Goal: Task Accomplishment & Management: Manage account settings

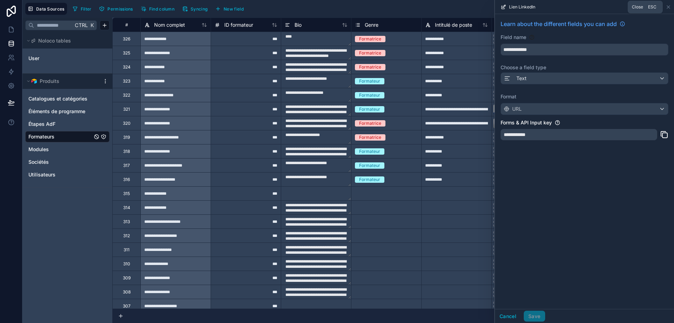
click at [668, 7] on icon at bounding box center [668, 7] width 3 height 3
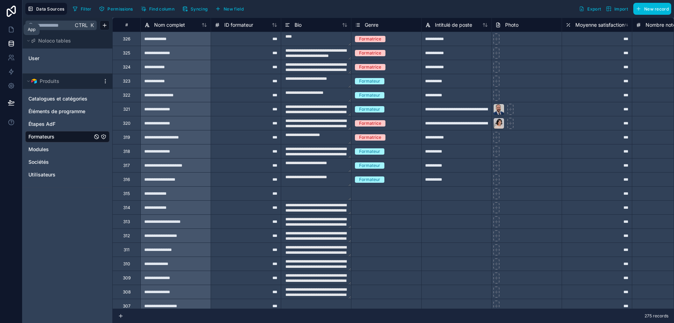
click at [12, 30] on icon at bounding box center [11, 29] width 7 height 7
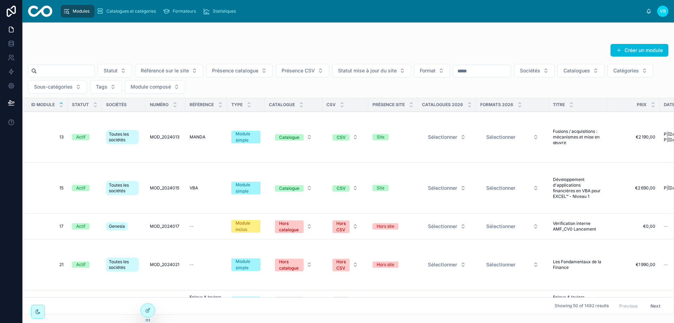
click at [64, 138] on td "13 13" at bounding box center [45, 137] width 45 height 51
click at [62, 137] on span "13" at bounding box center [47, 137] width 32 height 6
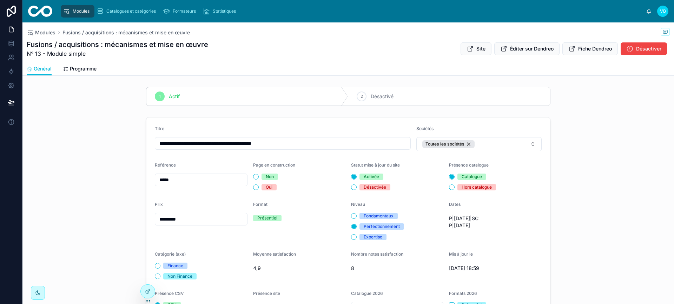
click at [580, 51] on span "Fiche Dendreo" at bounding box center [595, 48] width 34 height 7
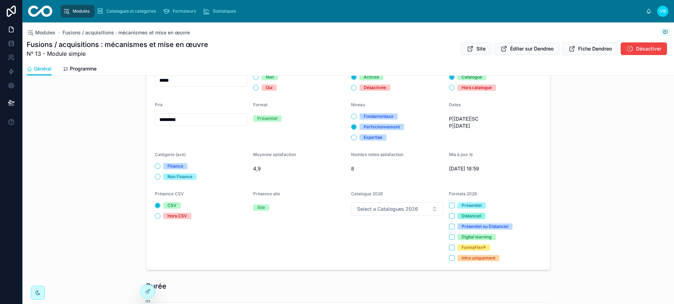
scroll to position [140, 0]
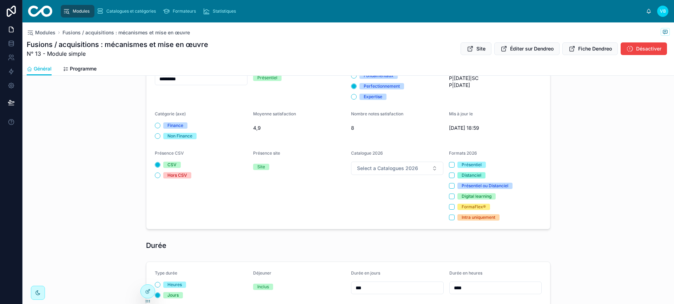
click at [598, 185] on div "**********" at bounding box center [347, 103] width 651 height 258
click at [150, 294] on icon at bounding box center [148, 292] width 6 height 6
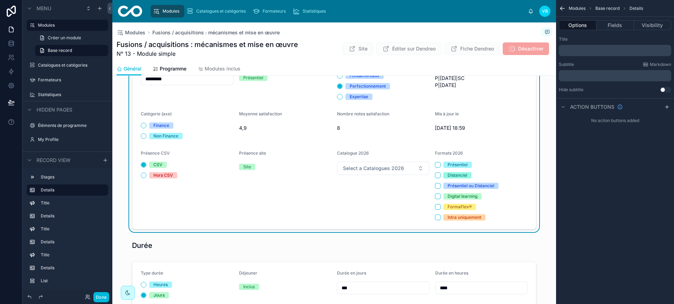
click at [619, 26] on button "Fields" at bounding box center [614, 25] width 37 height 10
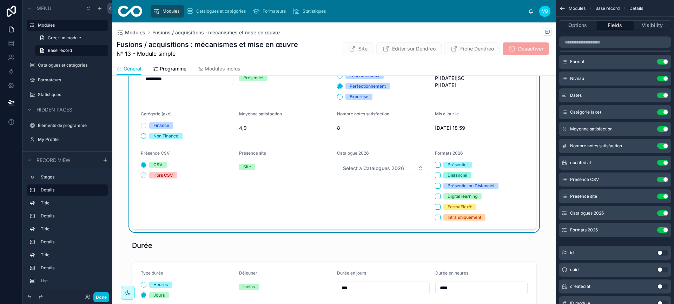
click at [0, 0] on icon "scrollable content" at bounding box center [0, 0] width 0 height 0
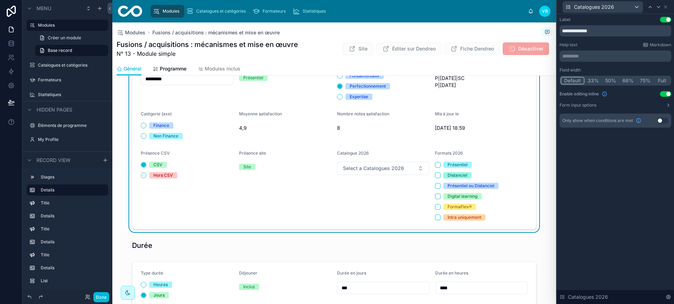
click at [666, 106] on icon at bounding box center [668, 105] width 6 height 6
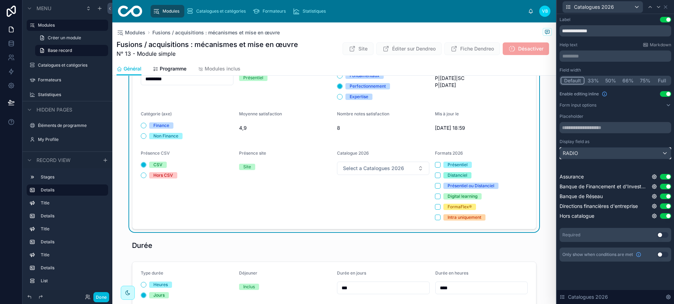
click at [625, 155] on div "RADIO" at bounding box center [615, 153] width 111 height 11
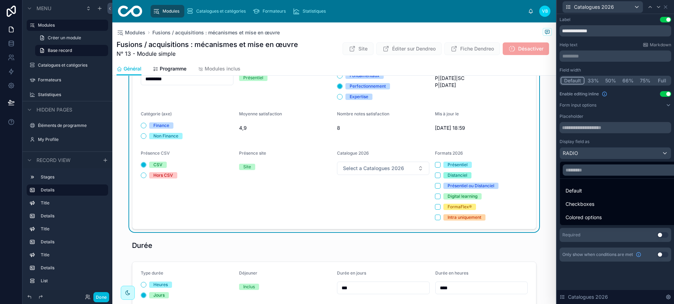
click at [589, 205] on span "Checkboxes" at bounding box center [579, 204] width 29 height 8
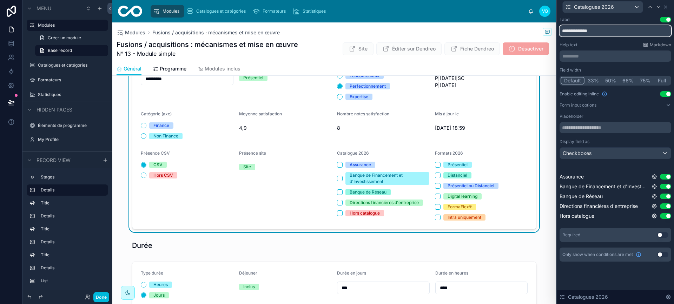
click at [585, 31] on input "**********" at bounding box center [615, 30] width 112 height 11
type input "**********"
click at [610, 41] on div "**********" at bounding box center [615, 139] width 112 height 245
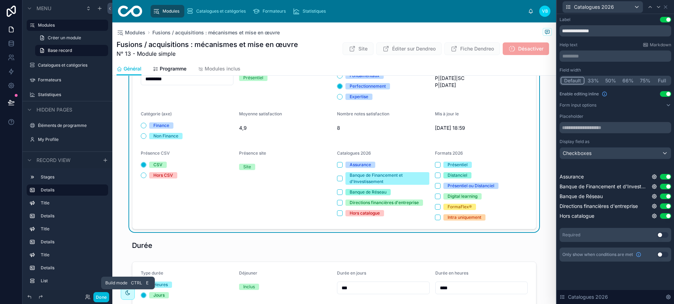
click at [95, 297] on button "Done" at bounding box center [101, 297] width 16 height 10
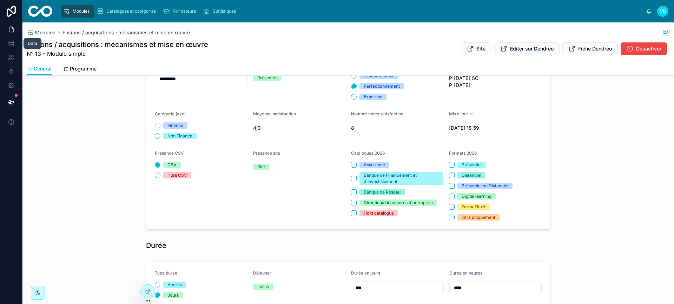
click at [13, 45] on icon at bounding box center [11, 43] width 7 height 7
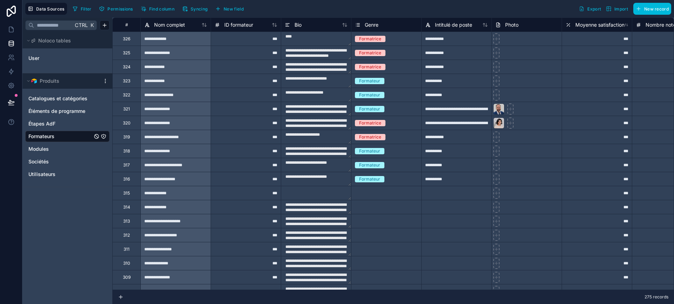
click at [58, 148] on link "Modules" at bounding box center [60, 149] width 64 height 7
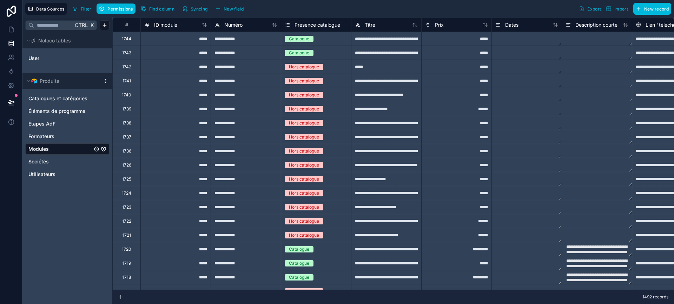
click at [204, 8] on span "Syncing" at bounding box center [199, 8] width 17 height 5
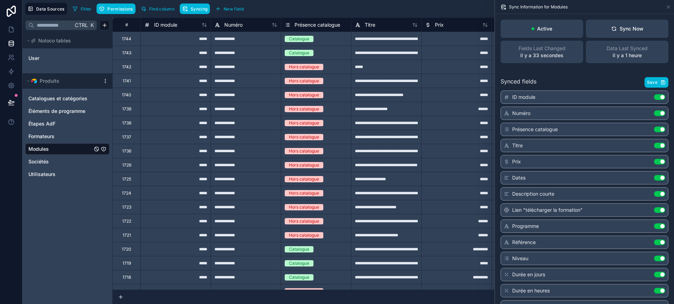
click at [640, 31] on button "Sync Now" at bounding box center [627, 29] width 82 height 18
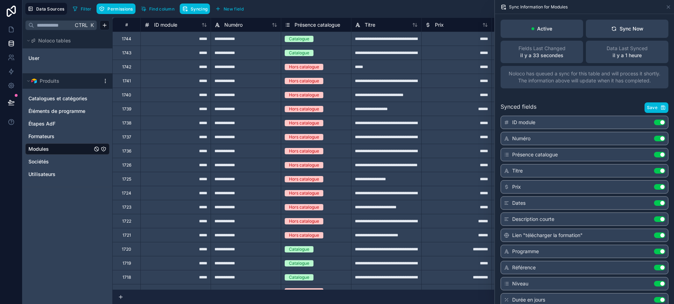
click at [623, 27] on div "Sync Now" at bounding box center [627, 28] width 32 height 7
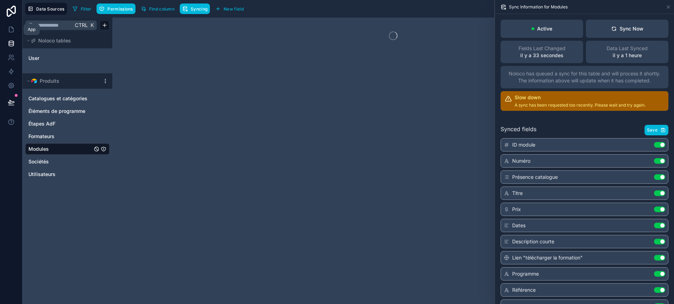
click at [13, 29] on icon at bounding box center [11, 29] width 7 height 7
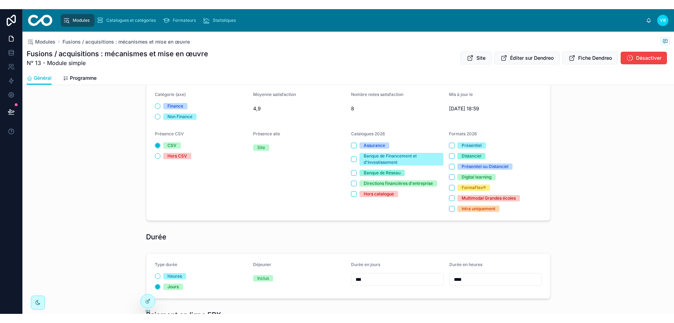
scroll to position [140, 0]
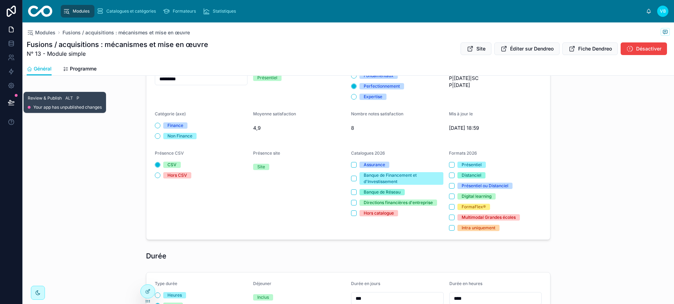
click at [10, 104] on icon at bounding box center [11, 102] width 6 height 4
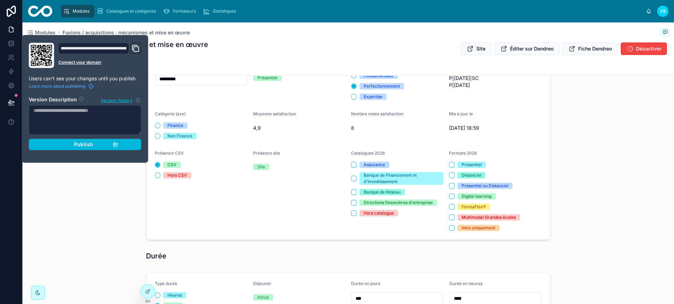
click at [86, 145] on span "Publish" at bounding box center [83, 144] width 19 height 6
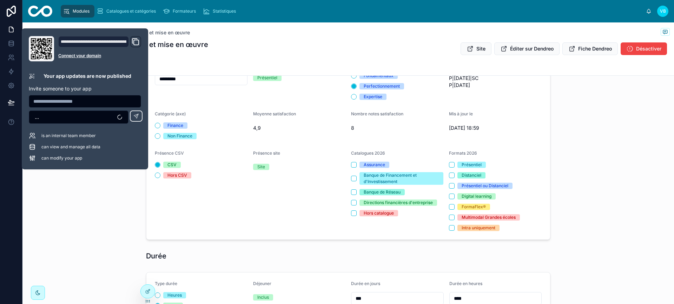
click at [117, 221] on div "**********" at bounding box center [347, 108] width 651 height 269
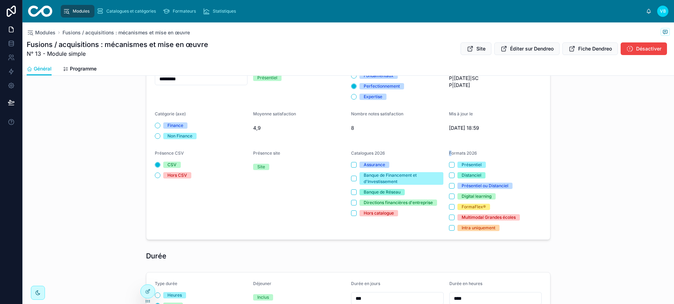
click at [449, 153] on span "Formats 2026" at bounding box center [463, 153] width 28 height 5
drag, startPoint x: 350, startPoint y: 154, endPoint x: 479, endPoint y: 154, distance: 129.8
click at [479, 154] on form "**********" at bounding box center [348, 108] width 404 height 262
click at [480, 154] on div "Formats 2026" at bounding box center [495, 155] width 93 height 8
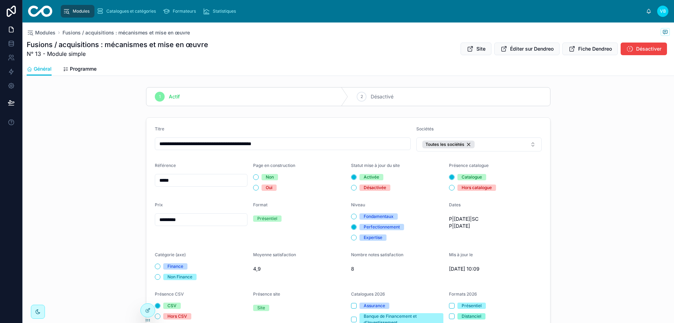
click at [49, 30] on span "Modules" at bounding box center [45, 32] width 20 height 7
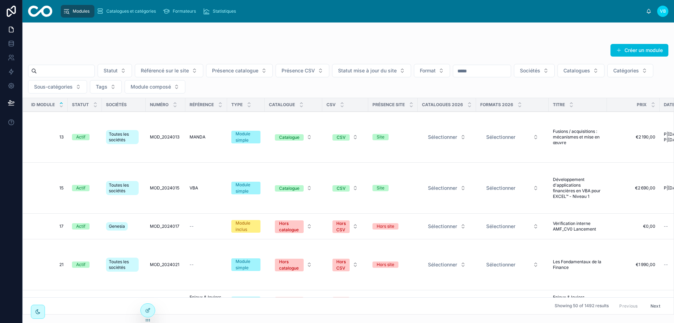
click at [356, 85] on div "Statut Référencé sur le site Présence catalogue Présence CSV Statut mise à jour…" at bounding box center [347, 78] width 651 height 29
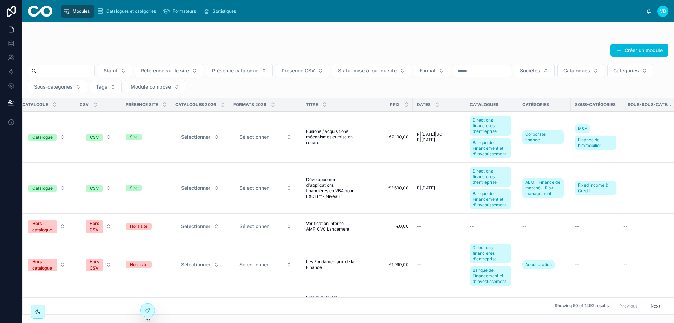
scroll to position [0, 260]
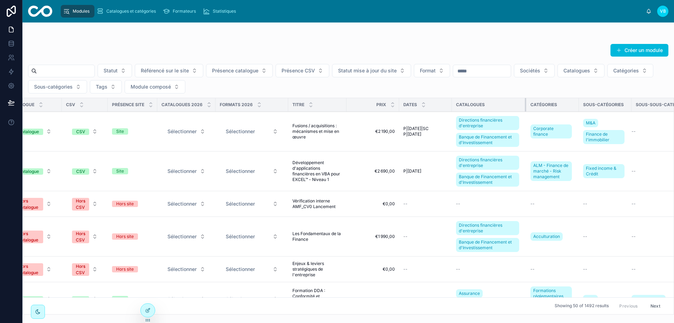
drag, startPoint x: 510, startPoint y: 102, endPoint x: 531, endPoint y: 101, distance: 21.8
click at [527, 101] on div at bounding box center [526, 104] width 3 height 13
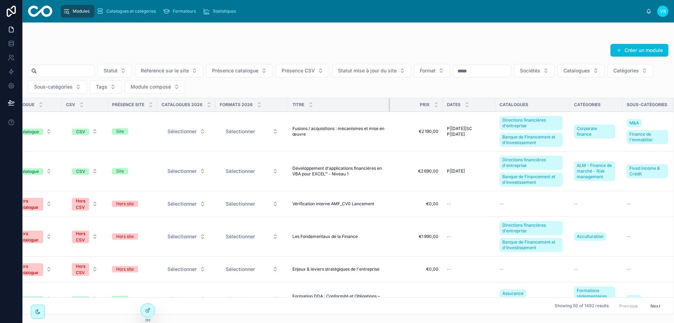
drag, startPoint x: 345, startPoint y: 106, endPoint x: 389, endPoint y: 108, distance: 43.6
click at [389, 108] on div at bounding box center [389, 104] width 3 height 13
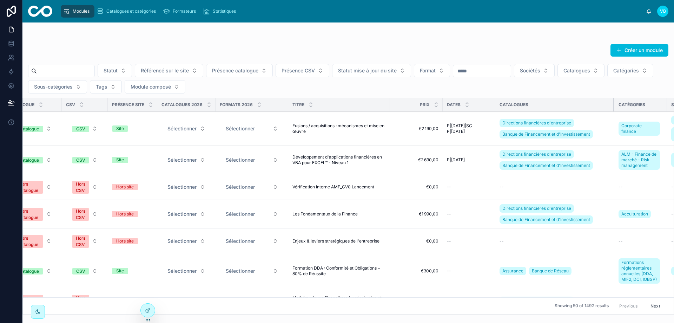
drag, startPoint x: 574, startPoint y: 105, endPoint x: 619, endPoint y: 103, distance: 44.6
click at [616, 103] on div at bounding box center [614, 104] width 3 height 13
click at [147, 309] on icon at bounding box center [148, 310] width 6 height 6
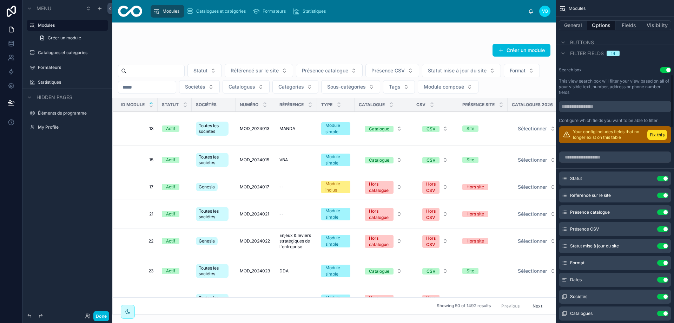
scroll to position [456, 0]
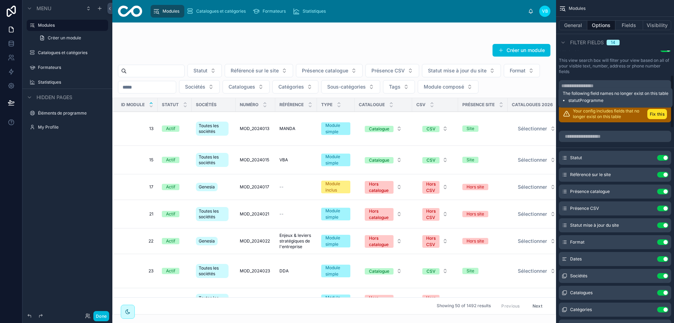
click at [661, 114] on button "Fix this" at bounding box center [657, 114] width 20 height 10
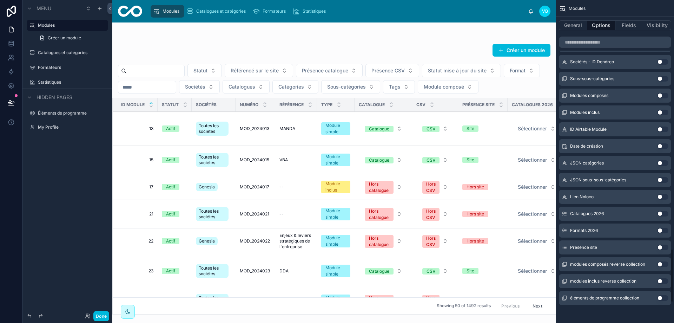
scroll to position [1615, 0]
click at [661, 214] on div "Catalogues 2026 Use setting" at bounding box center [615, 212] width 112 height 14
click at [661, 212] on button "Use setting" at bounding box center [662, 212] width 11 height 6
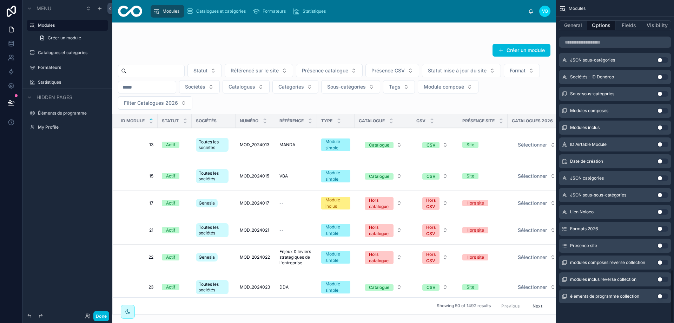
click at [662, 224] on div "Formats 2026 Use setting" at bounding box center [615, 228] width 112 height 14
click at [662, 227] on button "Use setting" at bounding box center [662, 229] width 11 height 6
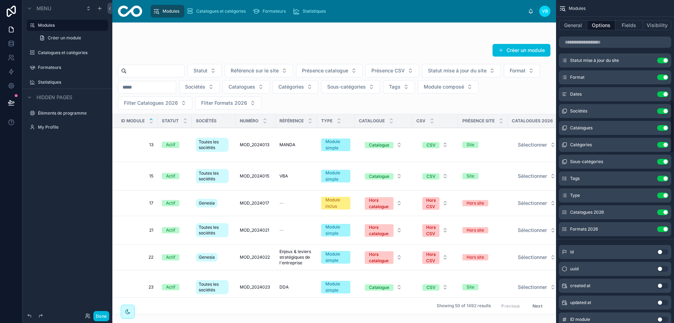
scroll to position [598, 0]
click at [0, 0] on icon "scrollable content" at bounding box center [0, 0] width 0 height 0
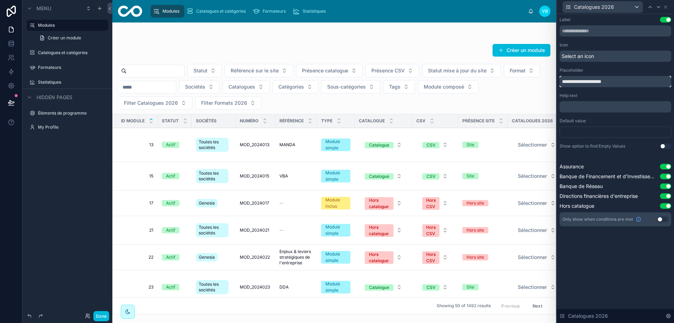
drag, startPoint x: 576, startPoint y: 81, endPoint x: 534, endPoint y: 81, distance: 41.4
click at [534, 82] on div "**********" at bounding box center [337, 161] width 674 height 323
type input "**********"
click at [664, 146] on button "Use setting" at bounding box center [665, 146] width 11 height 6
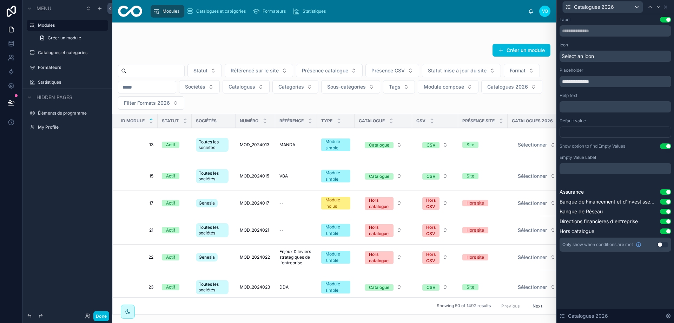
click at [646, 285] on div "**********" at bounding box center [615, 168] width 117 height 308
click at [657, 8] on icon at bounding box center [659, 7] width 6 height 6
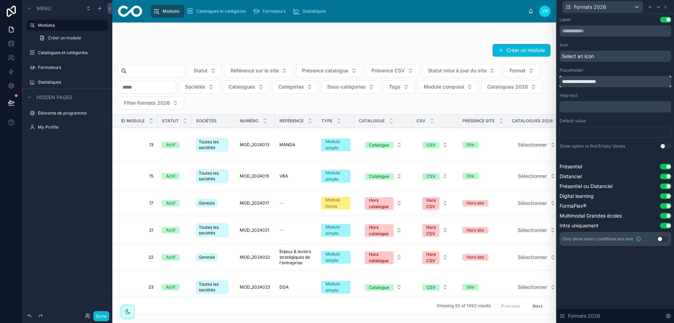
drag, startPoint x: 574, startPoint y: 80, endPoint x: 537, endPoint y: 80, distance: 37.9
click at [537, 80] on div "**********" at bounding box center [337, 161] width 674 height 323
type input "**********"
click at [665, 146] on button "Use setting" at bounding box center [665, 146] width 11 height 6
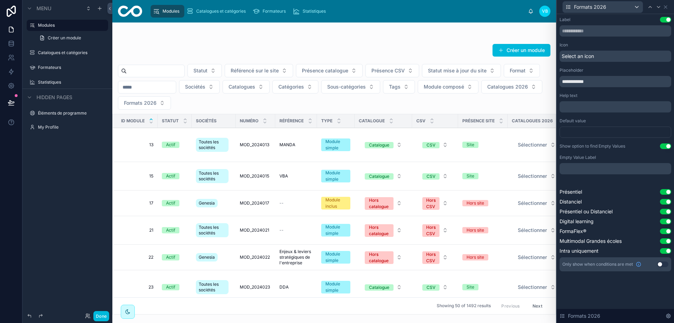
click at [101, 314] on button "Done" at bounding box center [101, 316] width 16 height 10
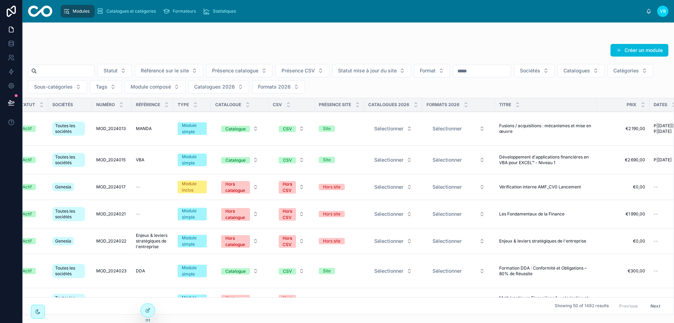
scroll to position [0, 0]
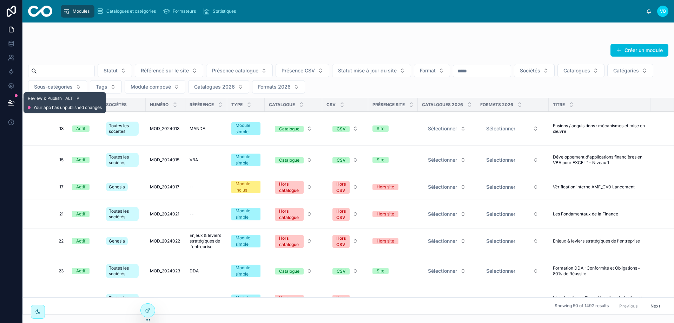
click at [12, 103] on icon at bounding box center [11, 102] width 7 height 7
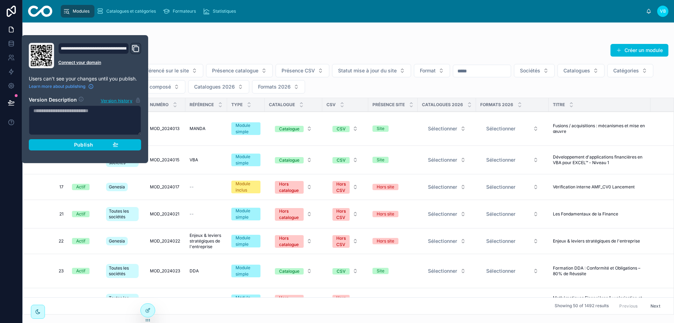
click at [249, 85] on button "Catalogues 2026" at bounding box center [218, 86] width 61 height 13
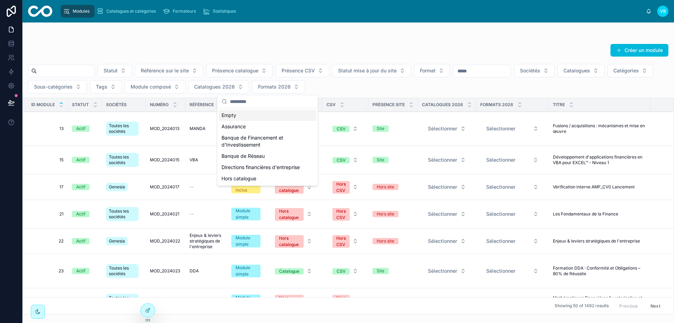
click at [291, 86] on span "Formats 2026" at bounding box center [274, 86] width 33 height 7
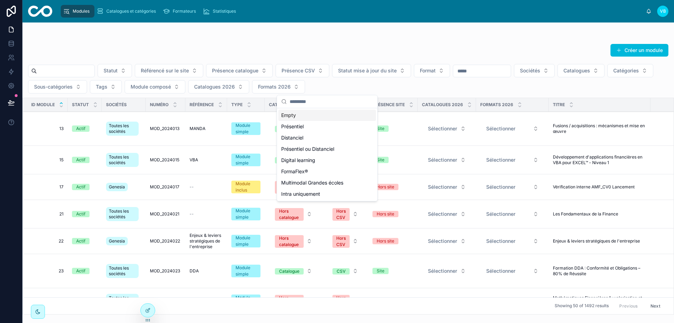
click at [380, 85] on div "Statut Référencé sur le site Présence catalogue Présence CSV Statut mise à jour…" at bounding box center [347, 78] width 651 height 29
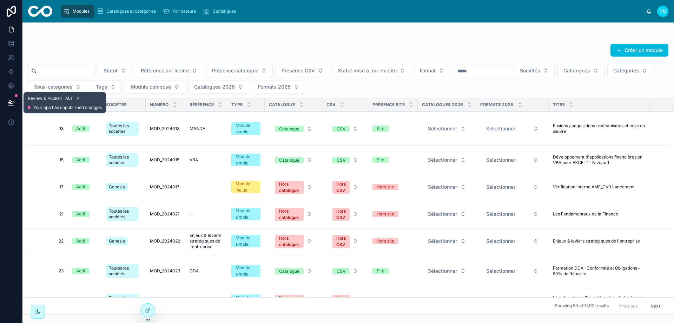
click at [9, 102] on icon at bounding box center [11, 102] width 7 height 7
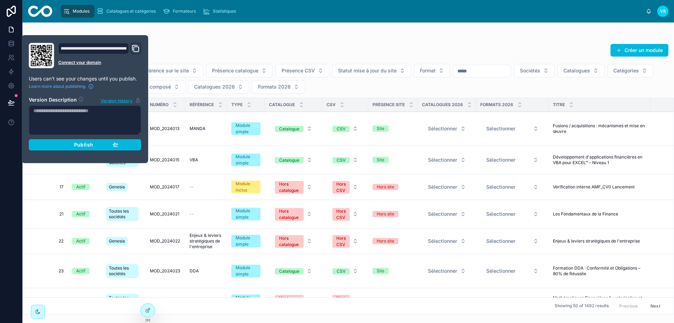
click at [77, 141] on span "Publish" at bounding box center [83, 144] width 19 height 6
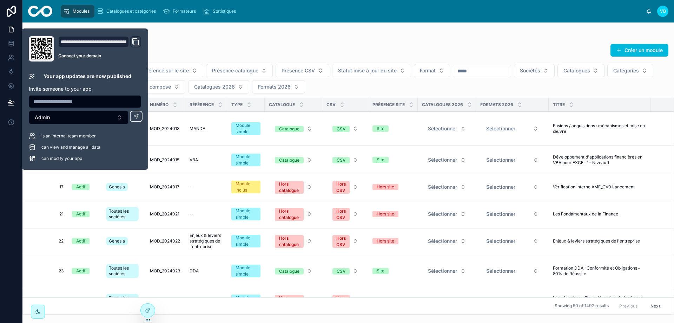
click at [0, 200] on div at bounding box center [11, 161] width 22 height 323
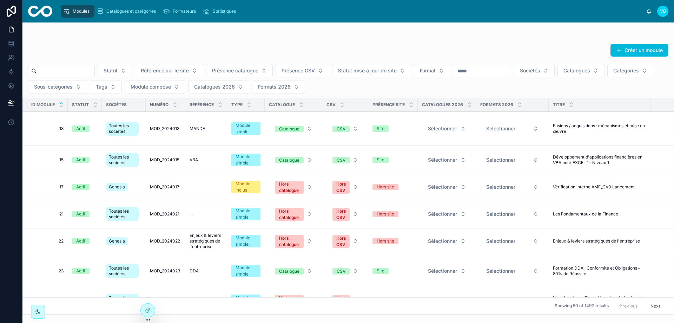
click at [146, 311] on icon at bounding box center [148, 310] width 6 height 6
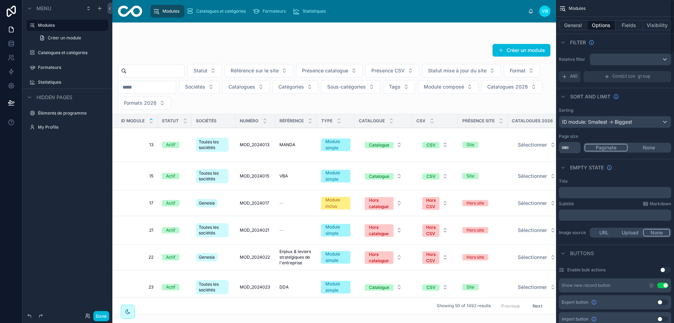
click at [573, 25] on button "General" at bounding box center [573, 25] width 28 height 10
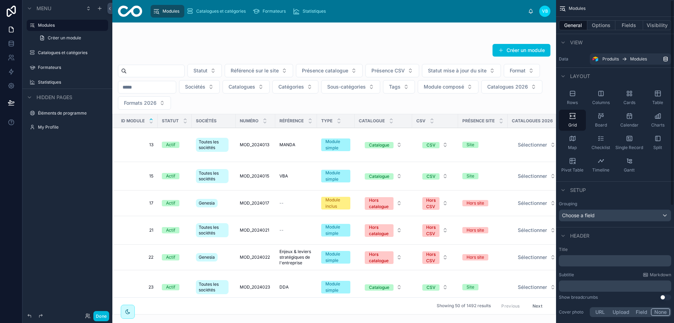
click at [599, 20] on button "Options" at bounding box center [601, 25] width 28 height 10
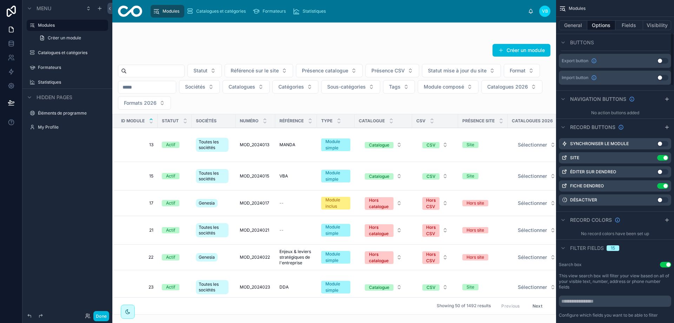
scroll to position [175, 0]
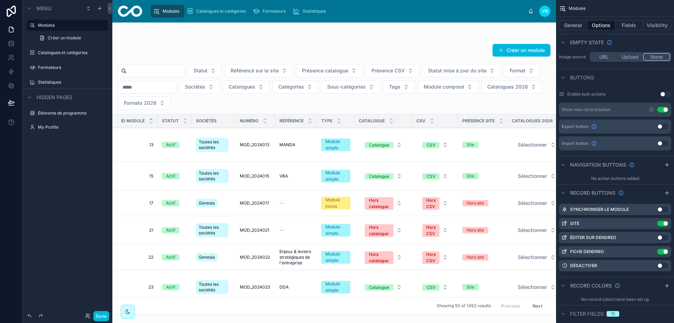
click at [661, 125] on button "Use setting" at bounding box center [662, 127] width 11 height 6
click at [102, 319] on button "Done" at bounding box center [101, 316] width 16 height 10
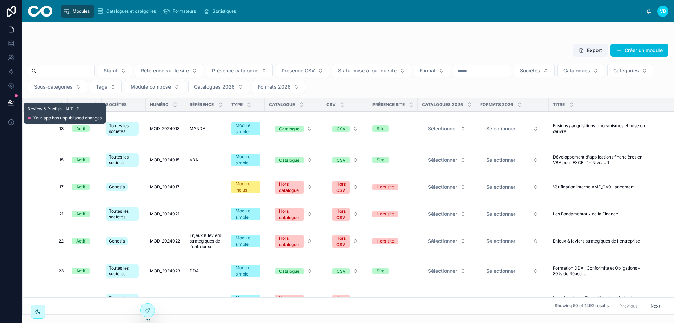
click at [11, 103] on icon at bounding box center [11, 102] width 7 height 7
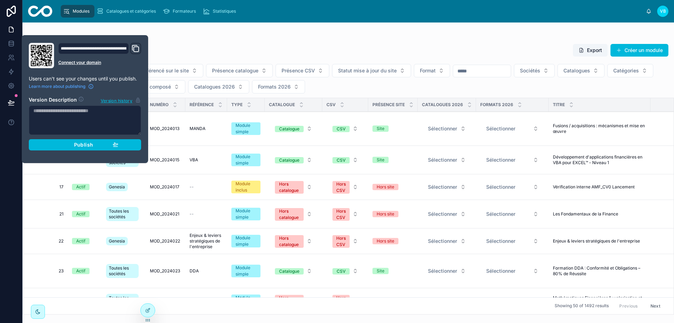
click at [75, 141] on button "Publish" at bounding box center [85, 144] width 112 height 11
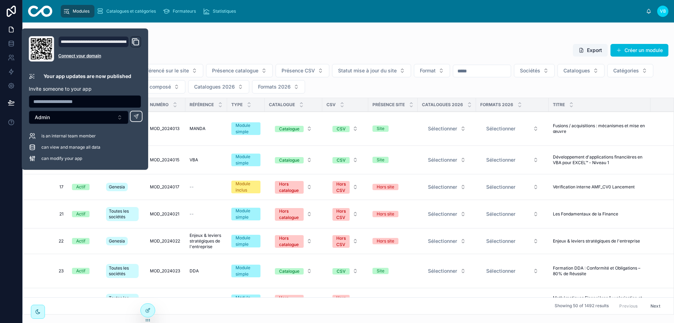
click at [9, 205] on div at bounding box center [11, 161] width 22 height 323
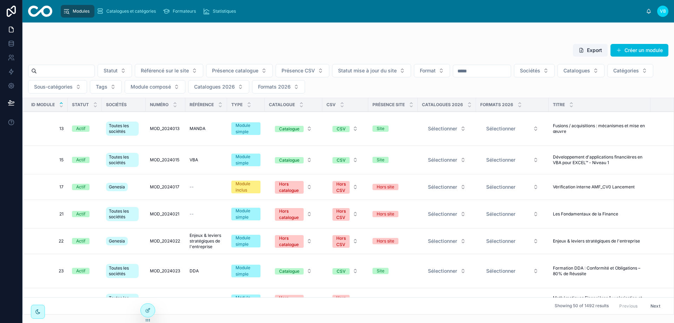
click at [152, 308] on div at bounding box center [148, 309] width 14 height 13
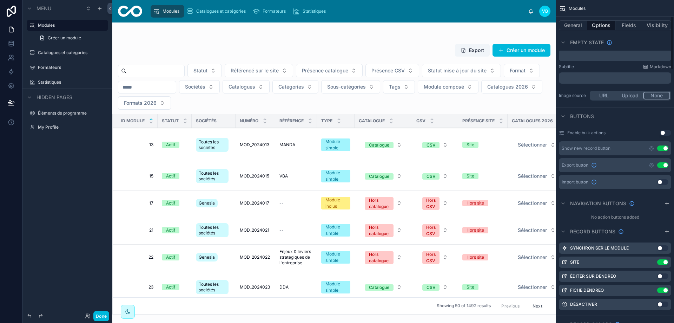
scroll to position [140, 0]
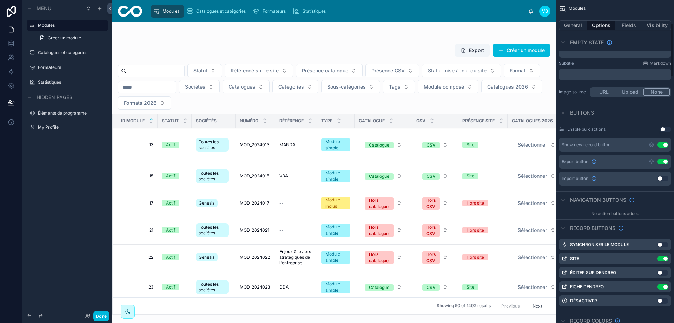
click at [652, 160] on icon "scrollable content" at bounding box center [652, 162] width 6 height 6
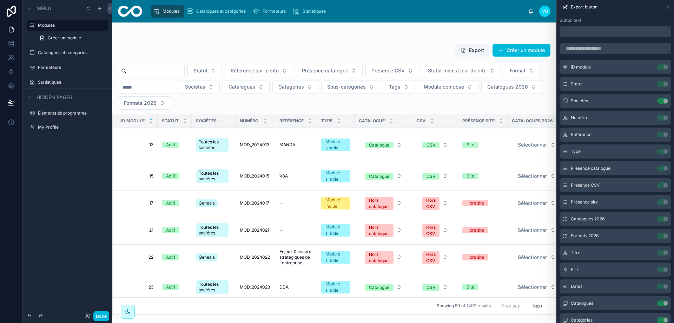
scroll to position [0, 0]
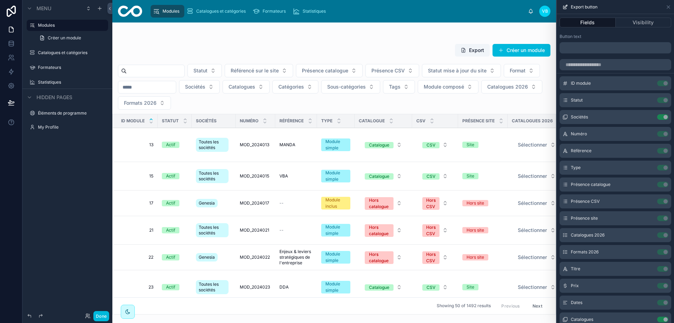
click at [593, 47] on p "﻿" at bounding box center [615, 48] width 107 height 8
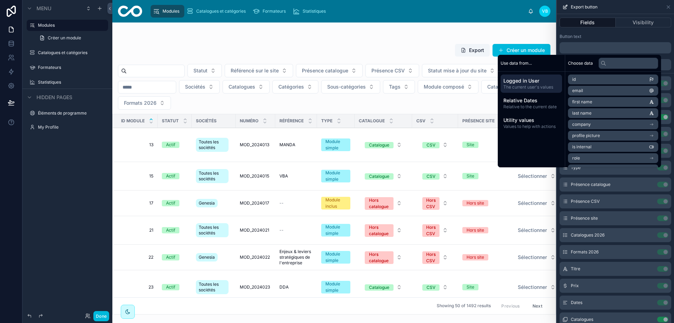
click at [596, 36] on div "Button text" at bounding box center [615, 37] width 112 height 6
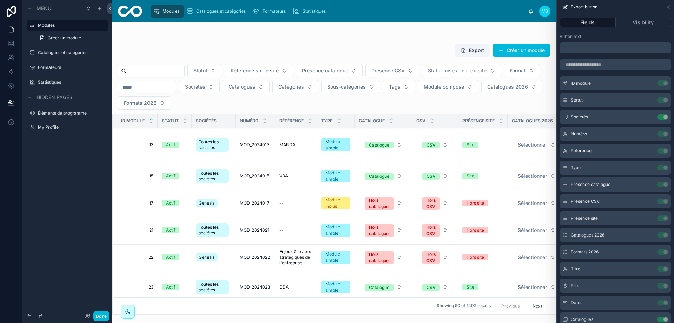
click at [591, 46] on p "﻿" at bounding box center [615, 48] width 107 height 8
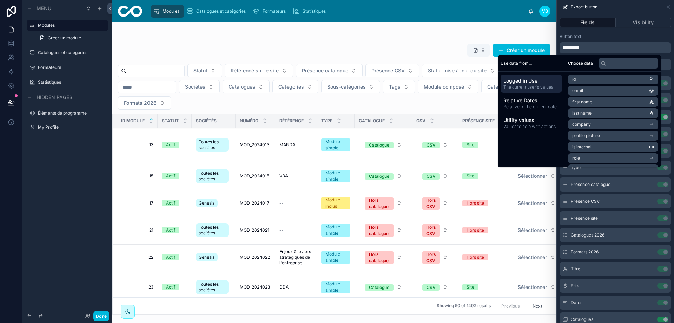
click at [600, 31] on div "Button text ********" at bounding box center [615, 43] width 117 height 25
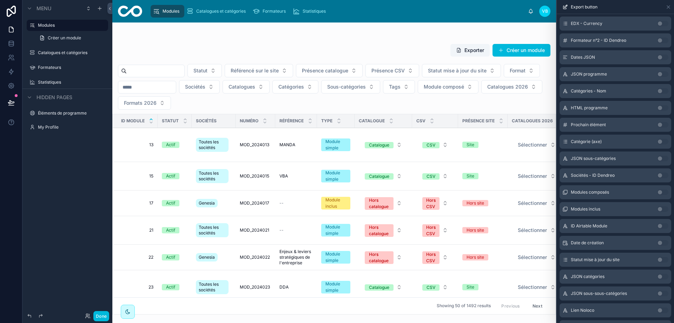
scroll to position [1096, 0]
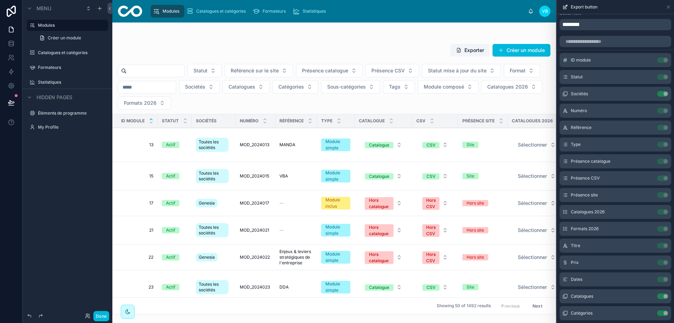
scroll to position [0, 0]
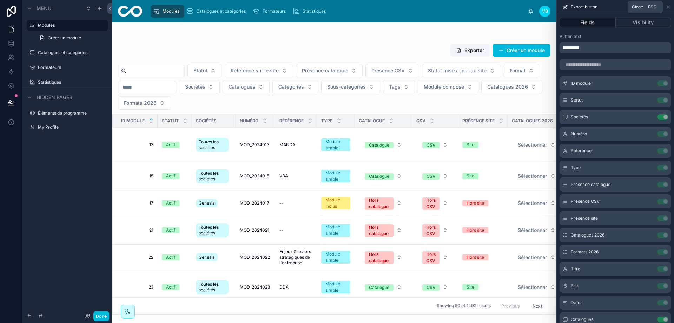
click at [667, 6] on icon at bounding box center [668, 7] width 3 height 3
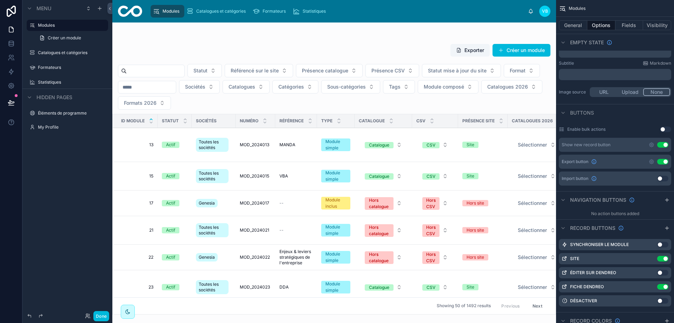
click at [101, 315] on button "Done" at bounding box center [101, 316] width 16 height 10
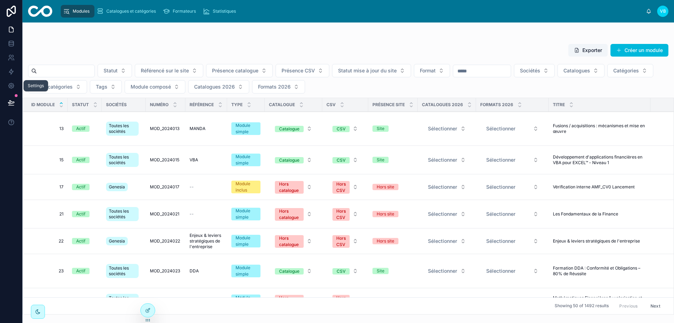
click at [13, 85] on icon at bounding box center [11, 85] width 7 height 7
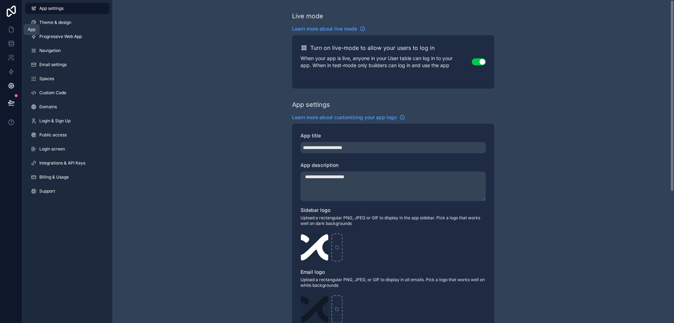
click at [6, 30] on link at bounding box center [11, 29] width 22 height 14
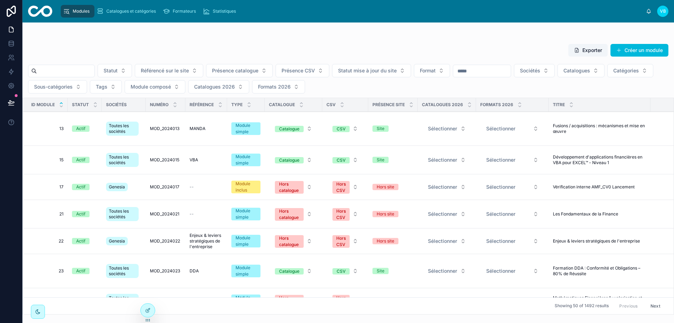
click at [149, 310] on icon at bounding box center [148, 310] width 6 height 6
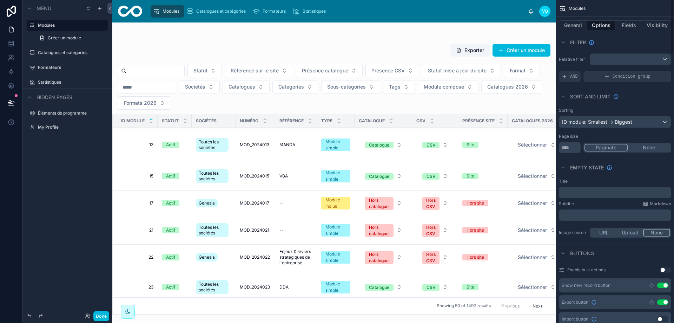
click at [632, 26] on button "Fields" at bounding box center [629, 25] width 28 height 10
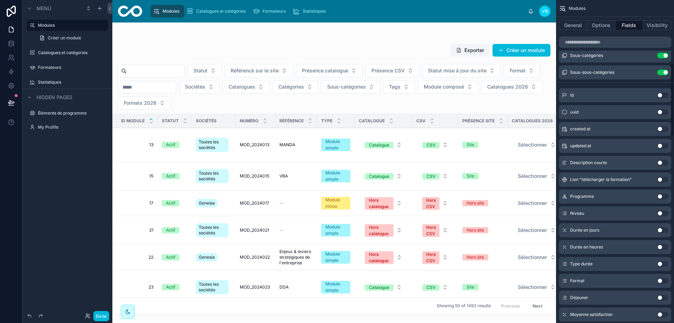
scroll to position [281, 0]
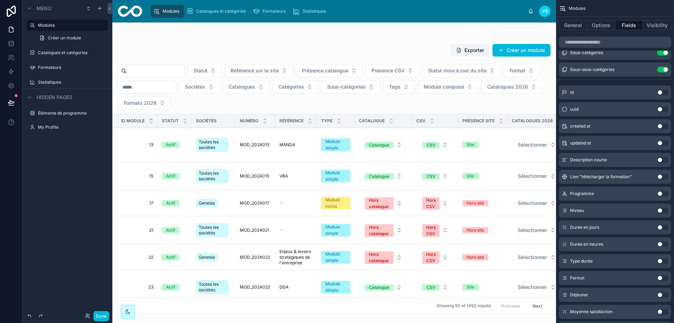
click at [663, 210] on button "Use setting" at bounding box center [662, 210] width 11 height 6
click at [662, 228] on button "Use setting" at bounding box center [662, 227] width 11 height 6
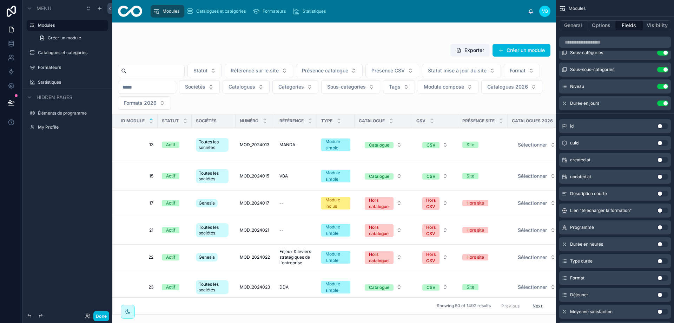
click at [659, 279] on button "Use setting" at bounding box center [662, 278] width 11 height 6
click at [660, 261] on button "Use setting" at bounding box center [662, 261] width 11 height 6
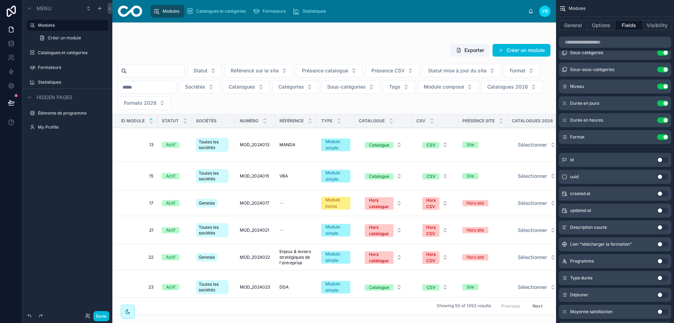
drag, startPoint x: 217, startPoint y: 310, endPoint x: 235, endPoint y: 310, distance: 19.0
click at [235, 310] on div at bounding box center [334, 172] width 444 height 300
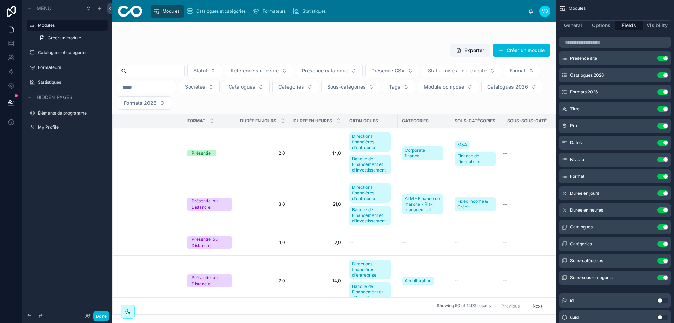
scroll to position [0, 792]
click at [101, 314] on button "Done" at bounding box center [101, 316] width 16 height 10
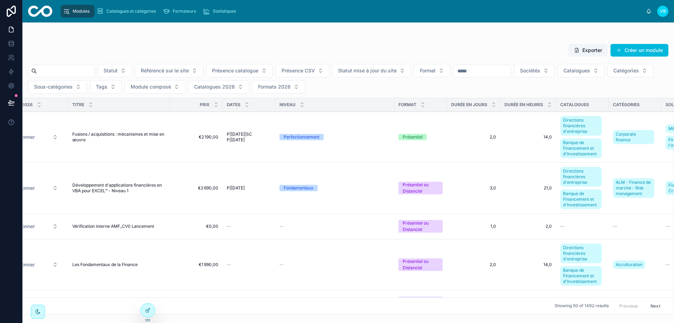
scroll to position [0, 585]
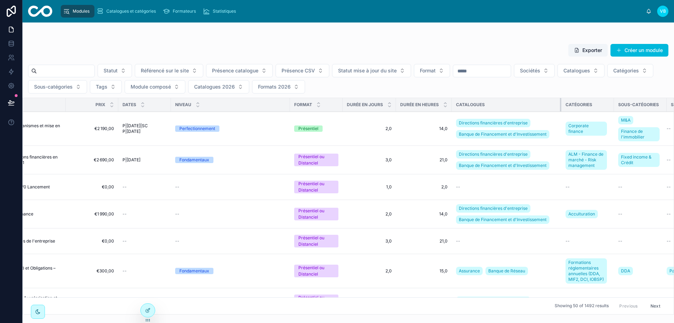
drag, startPoint x: 509, startPoint y: 105, endPoint x: 566, endPoint y: 104, distance: 56.9
click at [563, 104] on div at bounding box center [561, 104] width 3 height 13
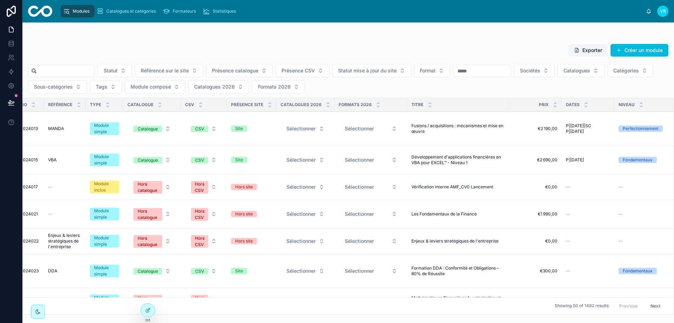
scroll to position [0, 0]
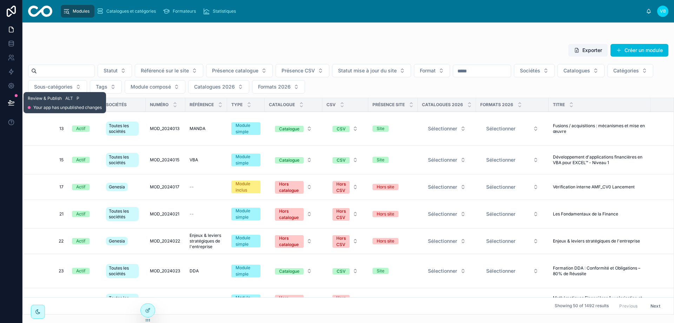
click at [11, 105] on icon at bounding box center [11, 102] width 7 height 7
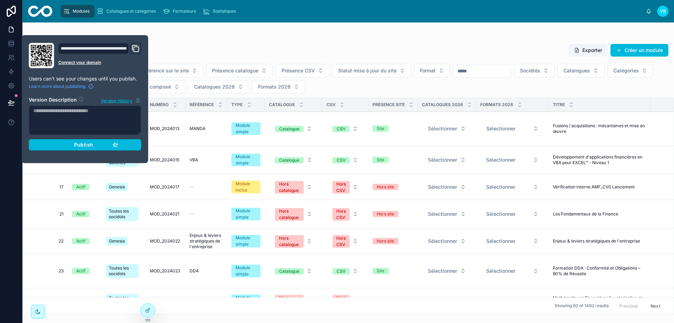
click at [109, 146] on div "Publish" at bounding box center [85, 144] width 67 height 6
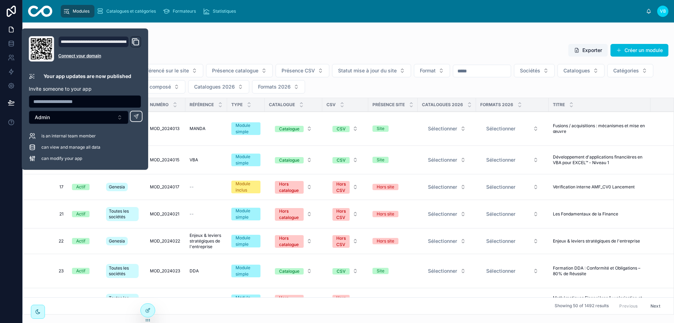
click at [5, 176] on div at bounding box center [11, 161] width 22 height 323
